Goal: Check status

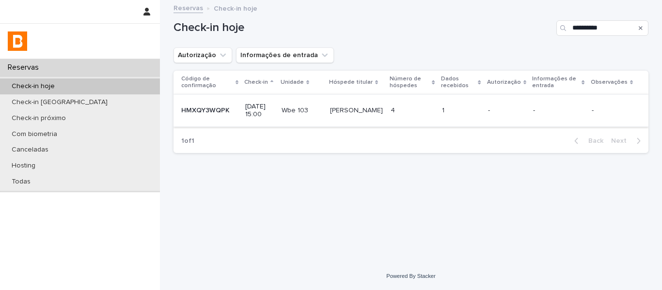
type input "**********"
click at [438, 119] on td "4 4" at bounding box center [412, 110] width 51 height 32
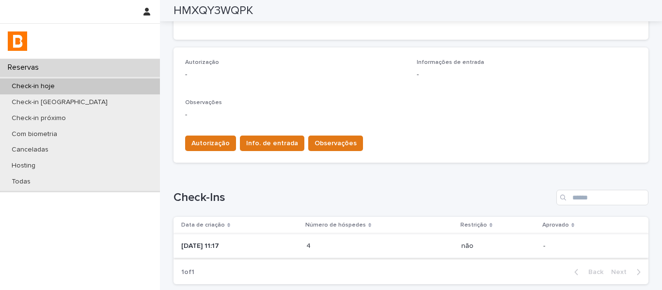
scroll to position [322, 0]
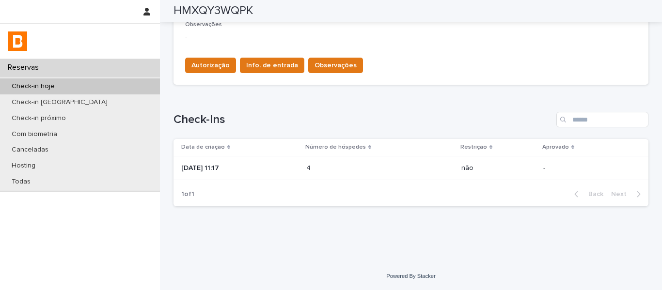
click at [404, 178] on td "4 4" at bounding box center [379, 168] width 155 height 24
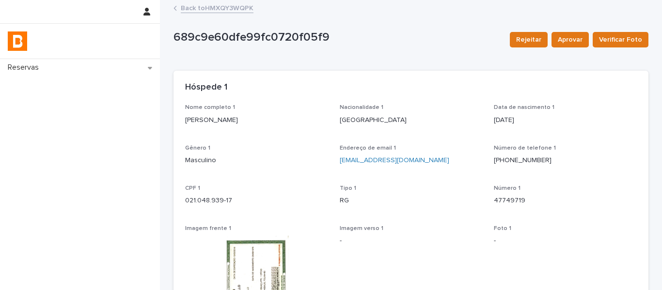
click at [244, 10] on link "Back to HMXQY3WQPK" at bounding box center [217, 7] width 73 height 11
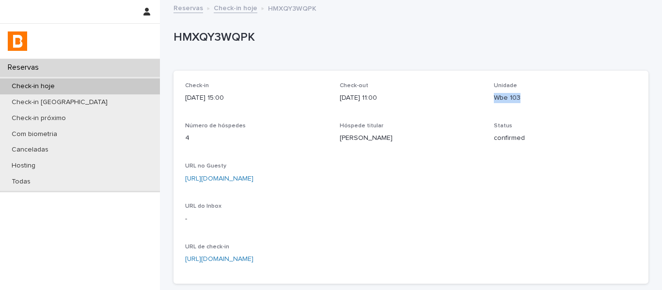
drag, startPoint x: 532, startPoint y: 97, endPoint x: 490, endPoint y: 105, distance: 43.2
click at [494, 105] on div "Unidade Wbe 103" at bounding box center [565, 96] width 143 height 29
copy p "Wbe 103"
click at [502, 136] on p "confirmed" at bounding box center [565, 138] width 143 height 10
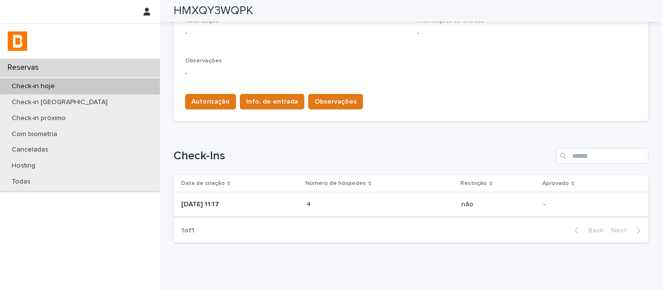
scroll to position [322, 0]
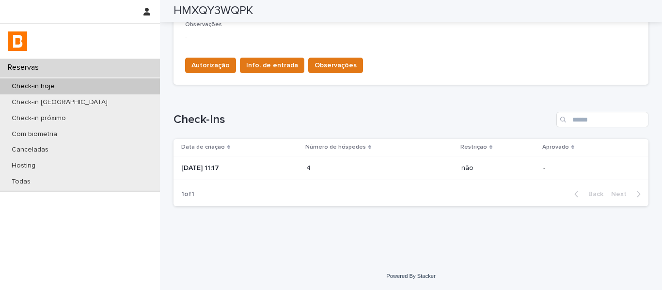
click at [412, 171] on div "4 4" at bounding box center [379, 168] width 147 height 16
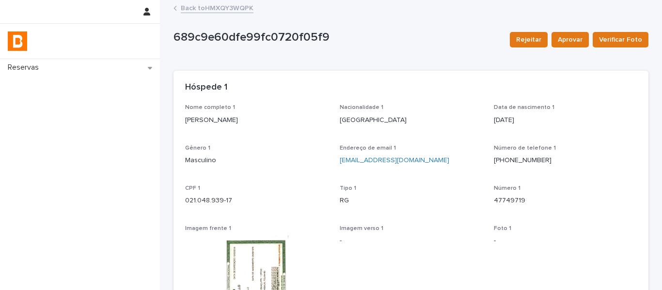
drag, startPoint x: 232, startPoint y: 129, endPoint x: 176, endPoint y: 138, distance: 55.9
copy p "[PERSON_NAME]"
drag, startPoint x: 207, startPoint y: 200, endPoint x: 174, endPoint y: 200, distance: 32.9
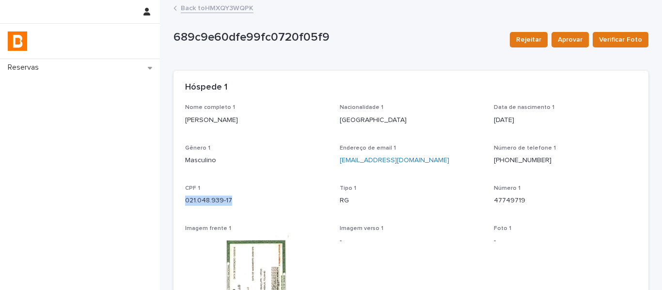
copy p "021.048.939-17"
click at [366, 20] on div "689c9e60dfe99fc0720f05f9 Rejeitar Aprovar Verificar Foto" at bounding box center [410, 39] width 475 height 39
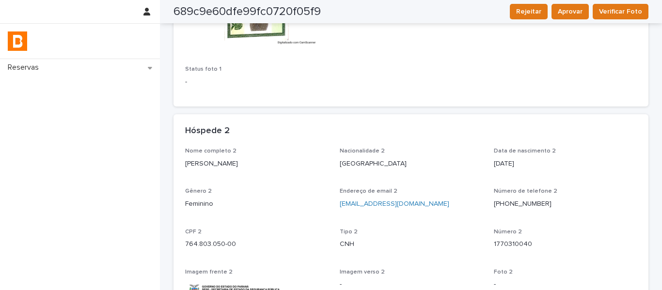
scroll to position [484, 0]
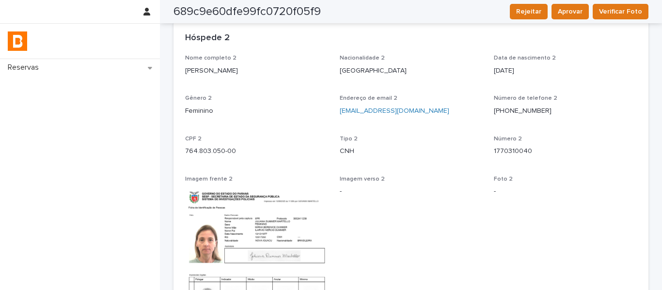
drag, startPoint x: 244, startPoint y: 85, endPoint x: 178, endPoint y: 83, distance: 65.9
click at [178, 83] on div "Nome completo 2 [PERSON_NAME] Nacionalidade 2 [DEMOGRAPHIC_DATA] Data de nascim…" at bounding box center [410, 251] width 475 height 393
copy p "[PERSON_NAME]"
drag, startPoint x: 241, startPoint y: 157, endPoint x: 180, endPoint y: 155, distance: 60.6
click at [179, 156] on div "Nome completo 2 [PERSON_NAME] Nacionalidade 2 [DEMOGRAPHIC_DATA] Data de nascim…" at bounding box center [410, 251] width 475 height 393
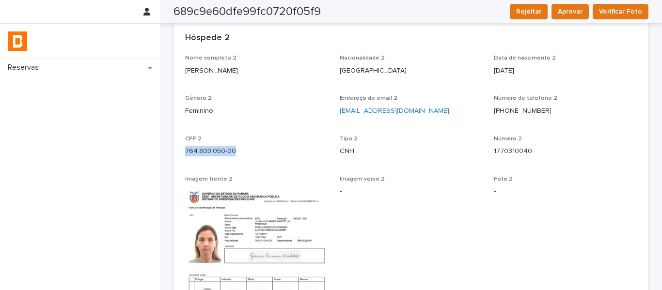
copy p "764.803.050-00"
drag, startPoint x: 639, startPoint y: 110, endPoint x: 587, endPoint y: 110, distance: 51.8
click at [631, 110] on div "Nome completo 2 [PERSON_NAME] Nacionalidade 2 [DEMOGRAPHIC_DATA] Data de nascim…" at bounding box center [410, 251] width 475 height 393
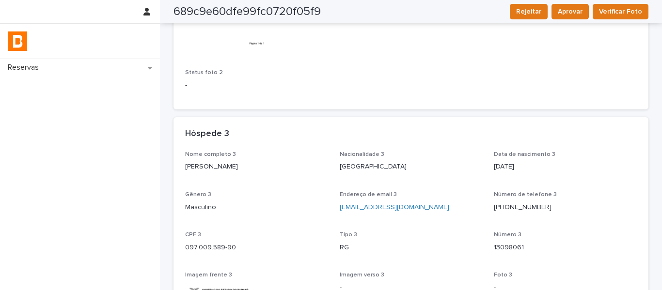
scroll to position [823, 0]
drag, startPoint x: 265, startPoint y: 160, endPoint x: 179, endPoint y: 176, distance: 87.7
copy p "[PERSON_NAME]"
drag, startPoint x: 246, startPoint y: 244, endPoint x: 183, endPoint y: 243, distance: 63.0
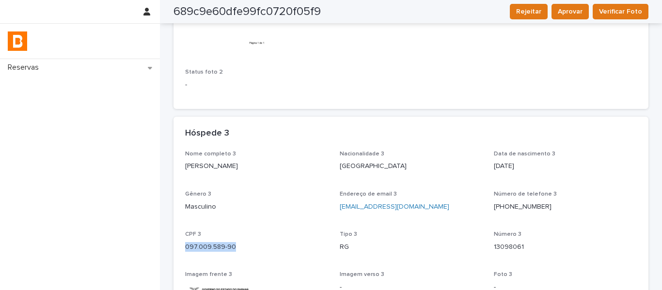
copy p "097.009.589-90"
click at [558, 163] on p "[DATE]" at bounding box center [565, 166] width 143 height 10
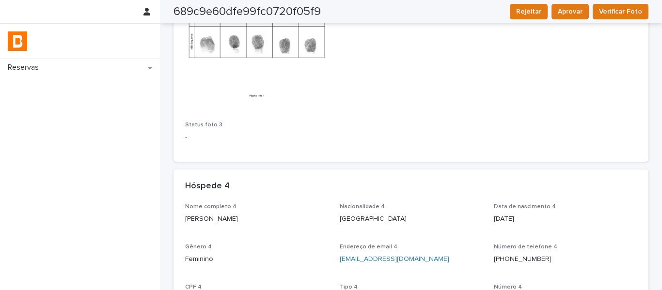
scroll to position [1259, 0]
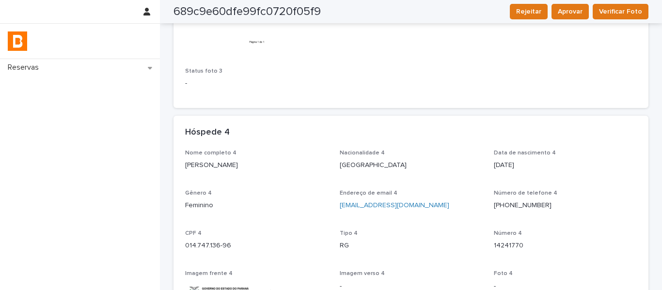
drag, startPoint x: 265, startPoint y: 164, endPoint x: 169, endPoint y: 167, distance: 95.9
copy p "[PERSON_NAME]"
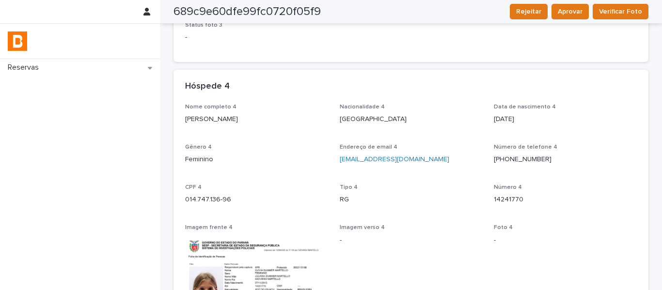
scroll to position [1356, 0]
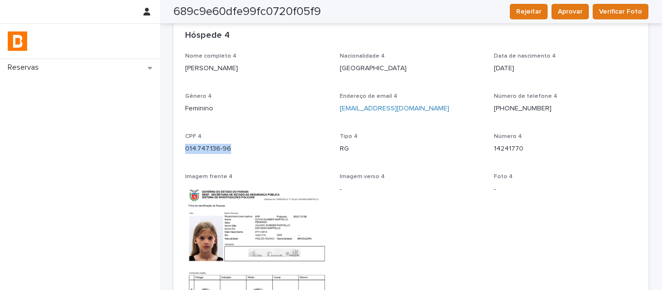
drag, startPoint x: 240, startPoint y: 151, endPoint x: 173, endPoint y: 155, distance: 67.0
click at [174, 155] on div "Nome completo 4 [PERSON_NAME] Nacionalidade 4 [DEMOGRAPHIC_DATA] Data de nascim…" at bounding box center [410, 249] width 475 height 393
copy p "014.747.136-96"
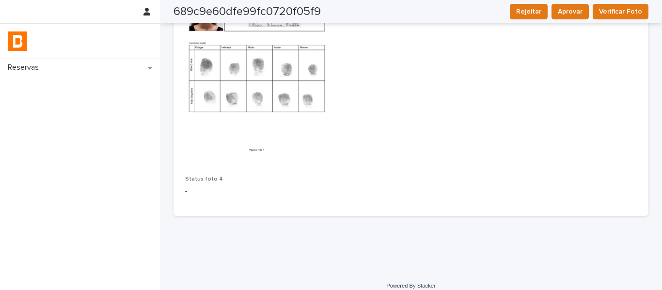
scroll to position [1596, 0]
